Goal: Download file/media

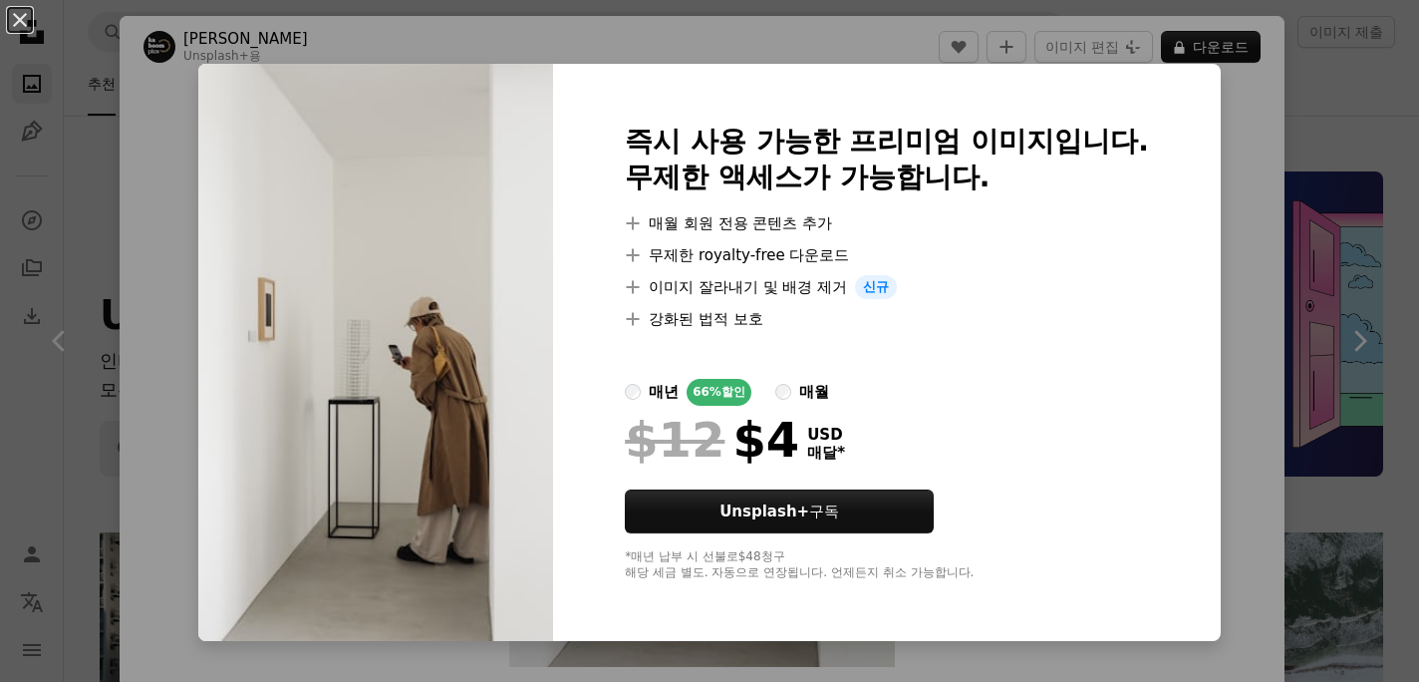
scroll to position [874, 0]
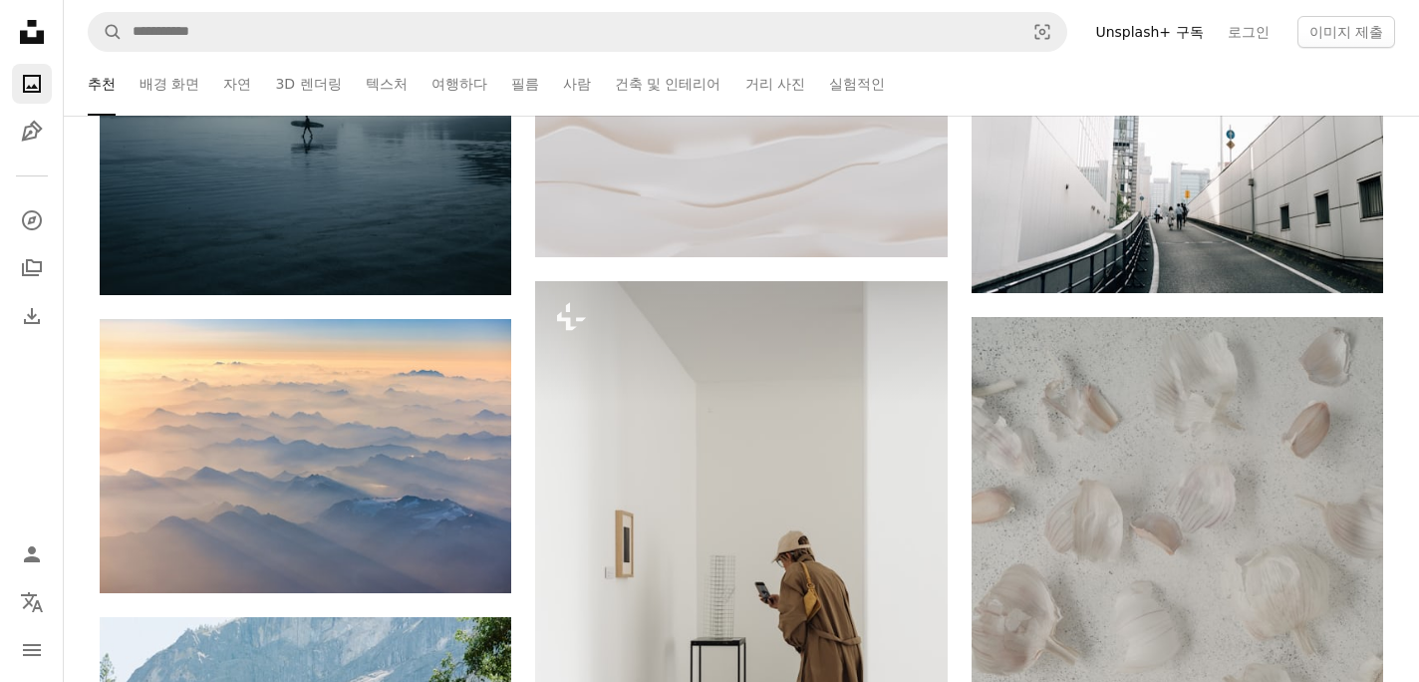
scroll to position [1159, 0]
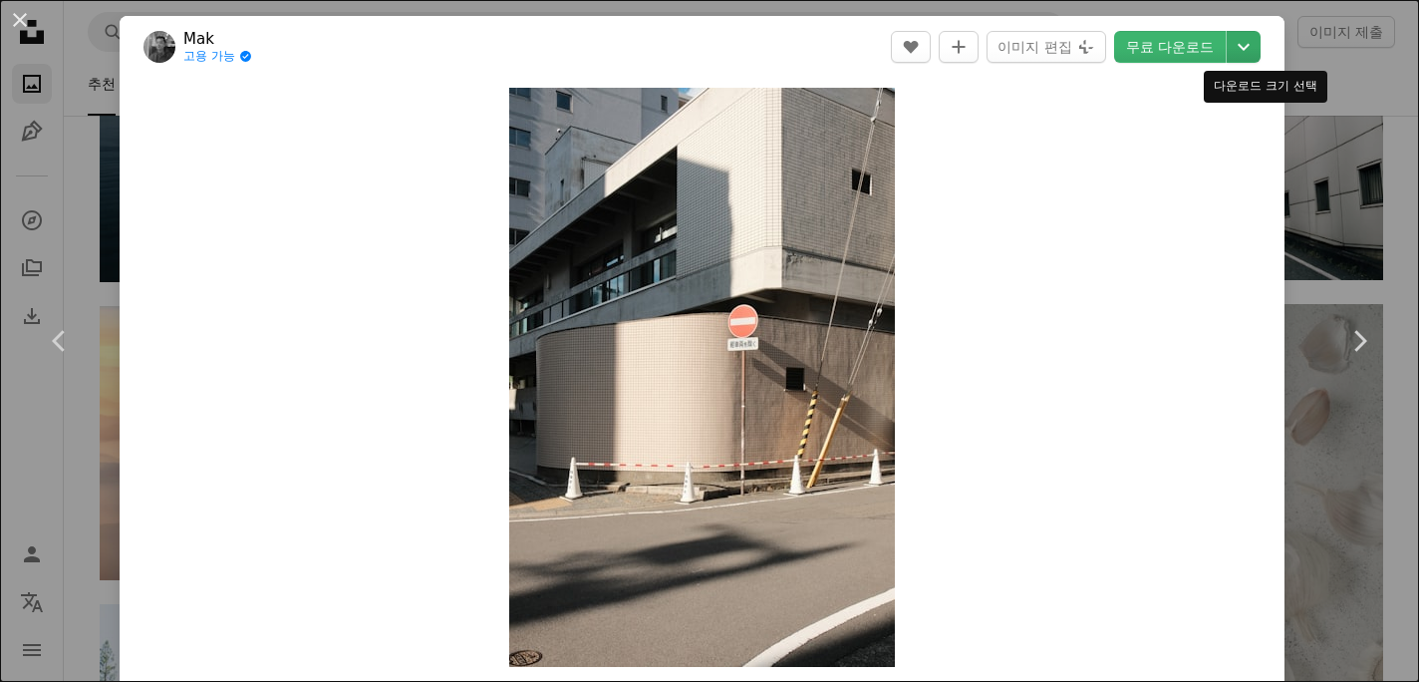
click at [1252, 58] on icon "Chevron down" at bounding box center [1244, 47] width 32 height 24
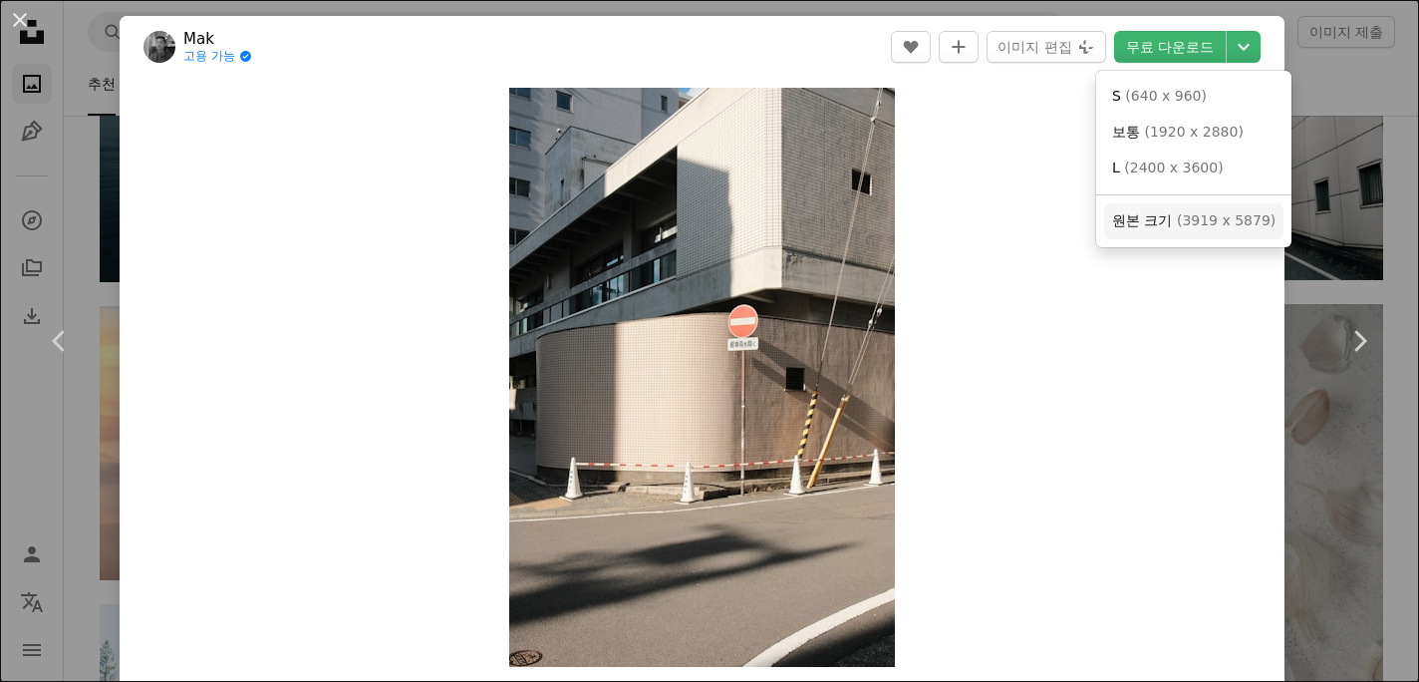
click at [1177, 224] on span "( 3919 x 5879 )" at bounding box center [1226, 220] width 99 height 16
